Goal: Task Accomplishment & Management: Use online tool/utility

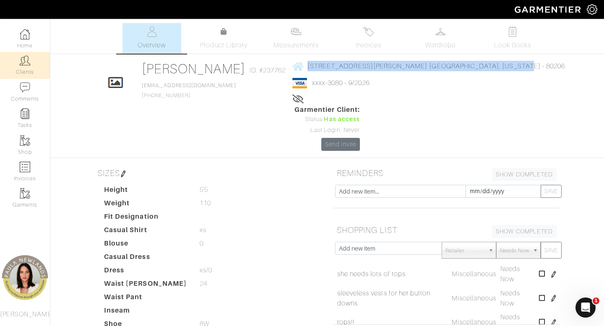
click at [26, 65] on img at bounding box center [25, 60] width 10 height 10
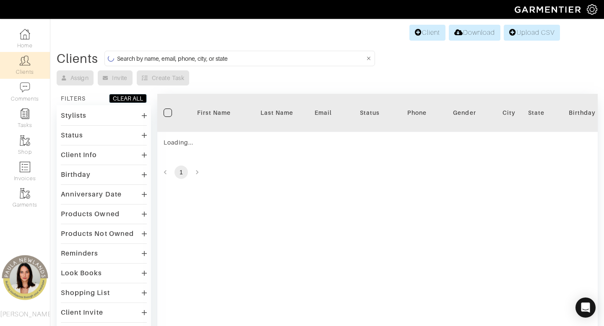
click at [277, 62] on input at bounding box center [241, 58] width 248 height 10
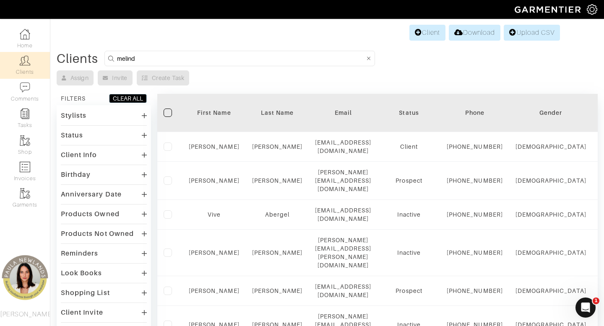
type input "melind"
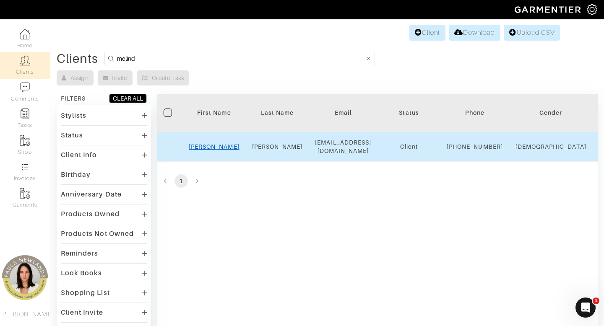
click at [213, 150] on link "Melinda" at bounding box center [214, 146] width 51 height 7
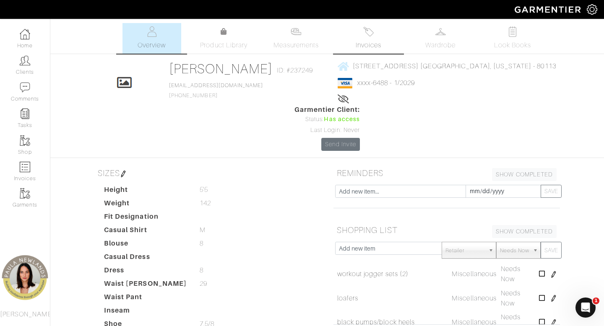
click at [357, 51] on link "Invoices" at bounding box center [368, 38] width 59 height 31
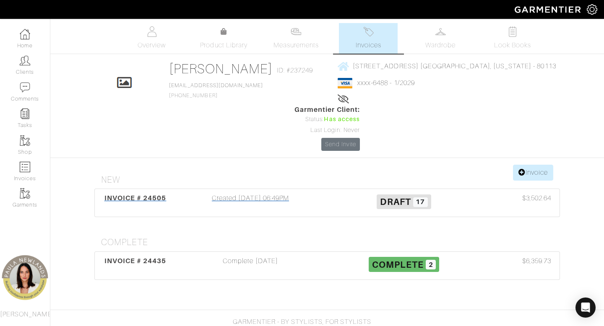
click at [265, 193] on div "Created 09/04/25 06:49PM" at bounding box center [250, 202] width 153 height 19
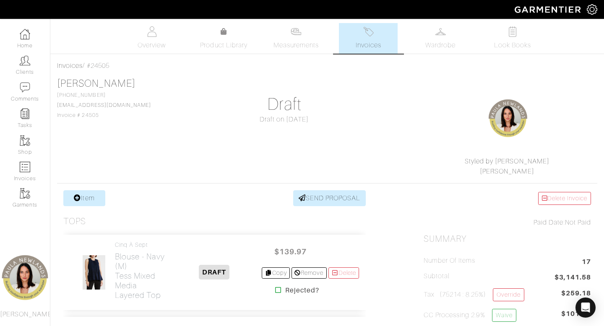
click at [375, 29] on link "Invoices" at bounding box center [368, 38] width 59 height 31
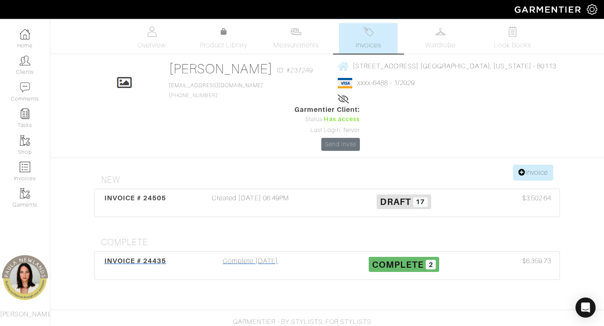
click at [232, 256] on div "Complete 08/25/25" at bounding box center [250, 265] width 153 height 19
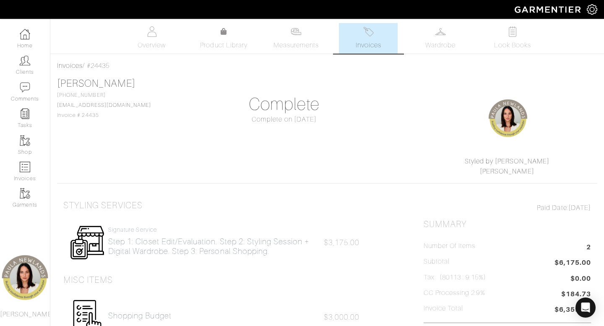
click at [360, 45] on span "Invoices" at bounding box center [368, 45] width 26 height 10
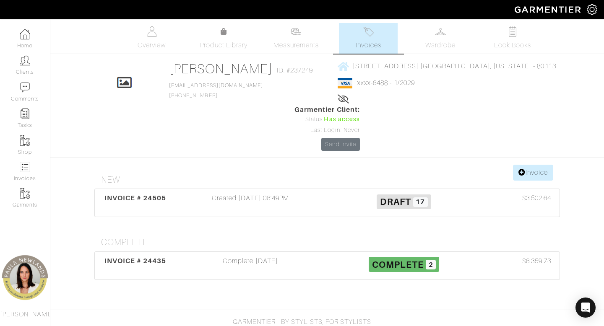
click at [225, 193] on div "Created 09/04/25 06:49PM" at bounding box center [250, 202] width 153 height 19
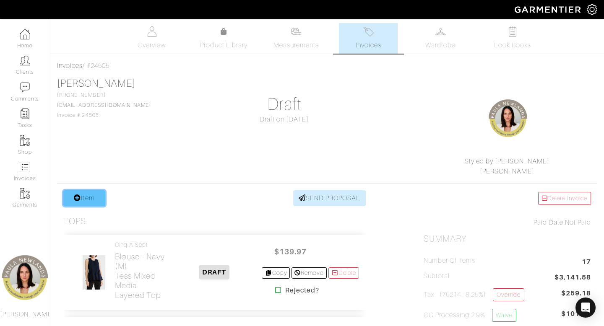
click at [98, 200] on link "Item" at bounding box center [84, 198] width 42 height 16
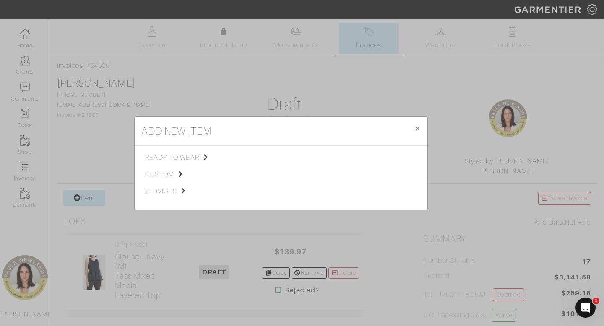
click at [162, 189] on span "services" at bounding box center [187, 191] width 84 height 10
click at [262, 191] on link "Miscellaneous" at bounding box center [262, 189] width 40 height 7
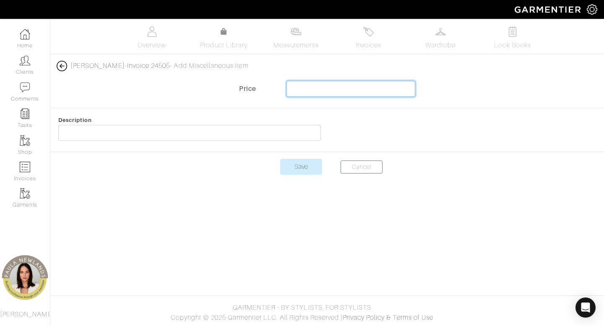
click at [396, 92] on input "text" at bounding box center [350, 89] width 129 height 16
type input "-3000"
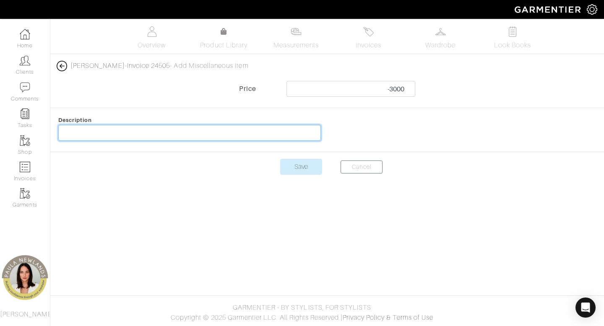
click at [295, 132] on input "text" at bounding box center [189, 133] width 262 height 16
type input "Deposit for clothes"
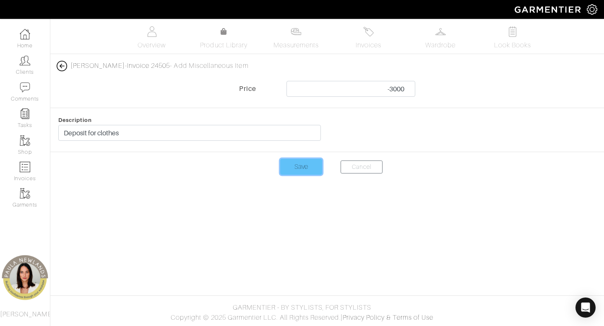
click at [300, 171] on input "Save" at bounding box center [301, 167] width 42 height 16
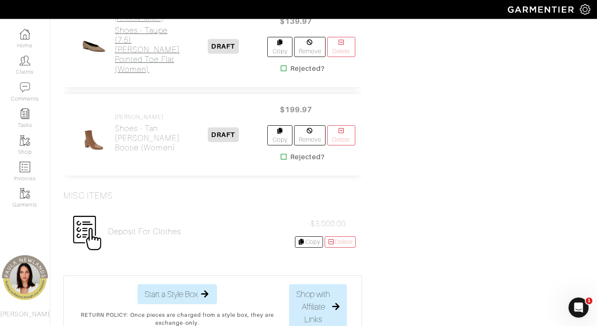
scroll to position [1907, 0]
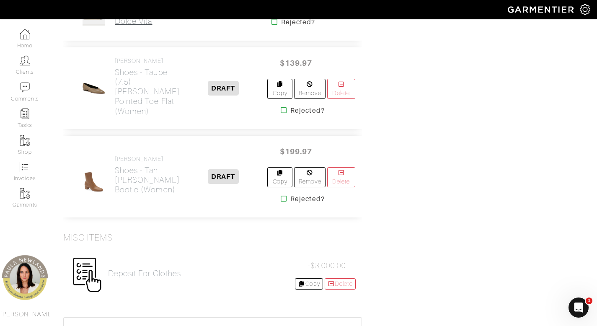
click at [133, 26] on h2 "Shoes - silver (8) dolce vita" at bounding box center [139, 11] width 48 height 29
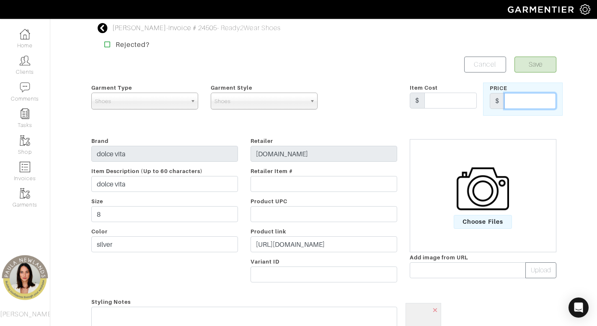
click at [545, 103] on input "text" at bounding box center [531, 101] width 52 height 16
type input "59.99"
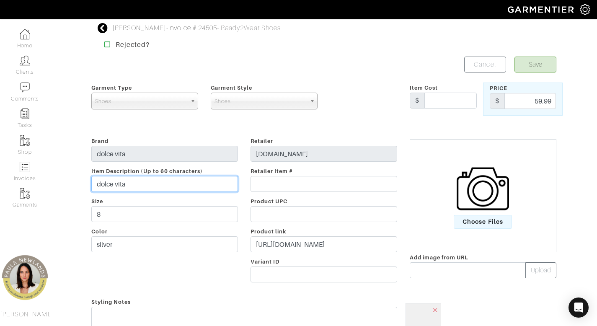
click at [207, 181] on input "dolce vita" at bounding box center [164, 184] width 147 height 16
click at [207, 182] on input "dolce vita" at bounding box center [164, 184] width 147 height 16
drag, startPoint x: 127, startPoint y: 185, endPoint x: 68, endPoint y: 181, distance: 58.8
click at [68, 181] on div "Melinda Bailey - Invoice # 24505 - Ready2Wear Shoes Rejected? Save Cancel Garme…" at bounding box center [298, 266] width 597 height 487
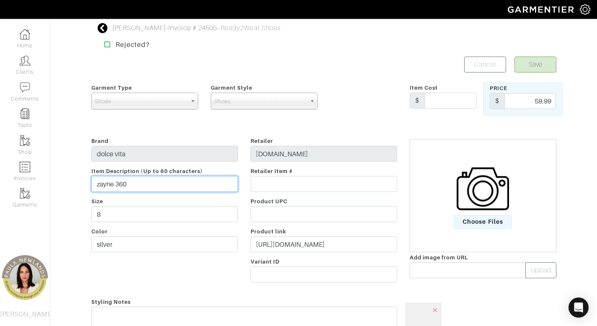
type input "zayne 360"
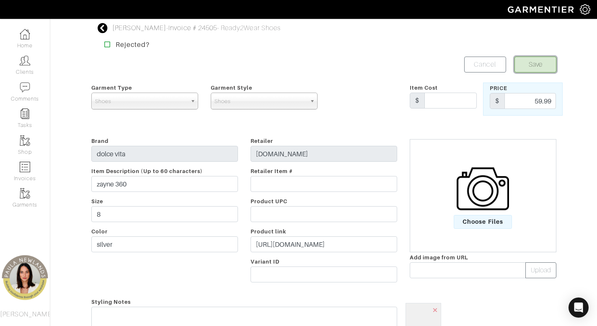
click at [534, 70] on button "Save" at bounding box center [536, 65] width 42 height 16
